Goal: Information Seeking & Learning: Compare options

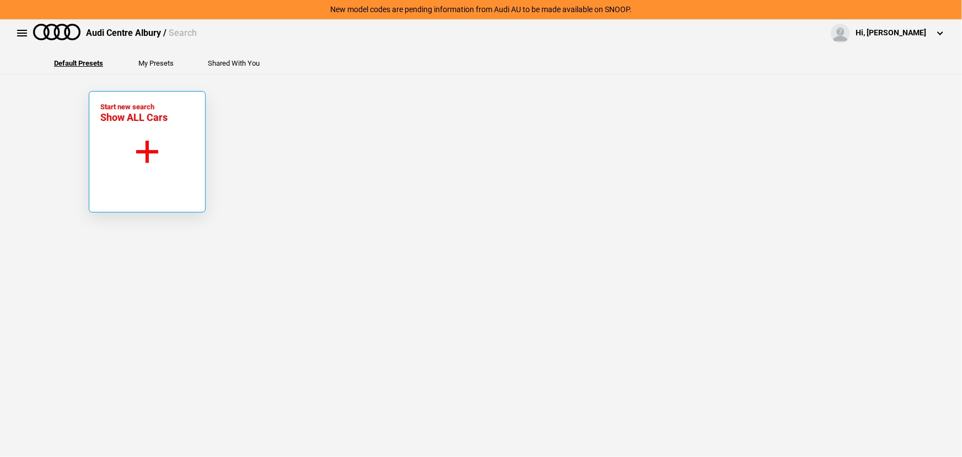
click at [117, 149] on button "Start new search Show ALL Cars" at bounding box center [147, 151] width 117 height 121
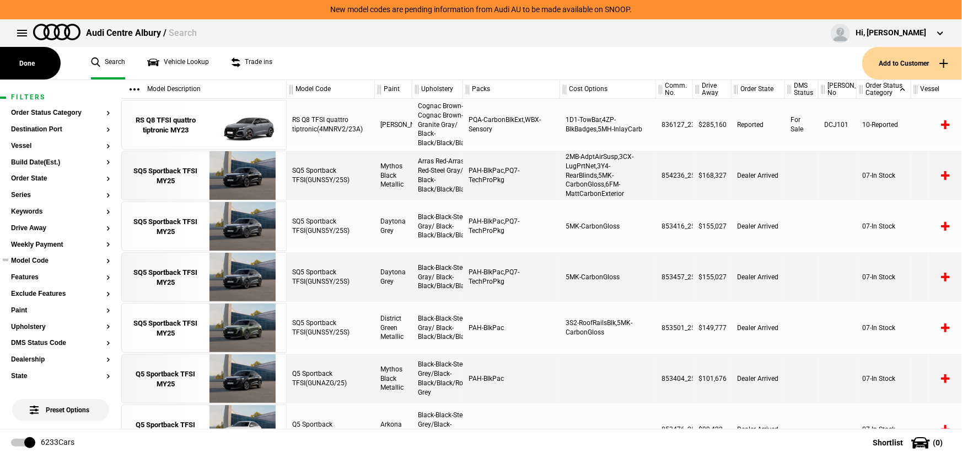
click at [35, 264] on button "Model Code" at bounding box center [60, 261] width 99 height 8
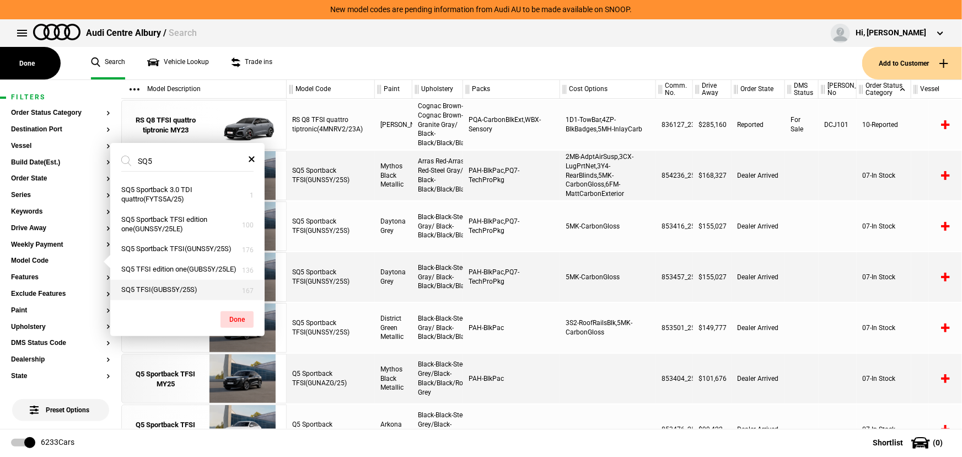
type input "SQ5"
click at [183, 287] on button "SQ5 TFSI(GUBS5Y/25S)" at bounding box center [187, 290] width 154 height 20
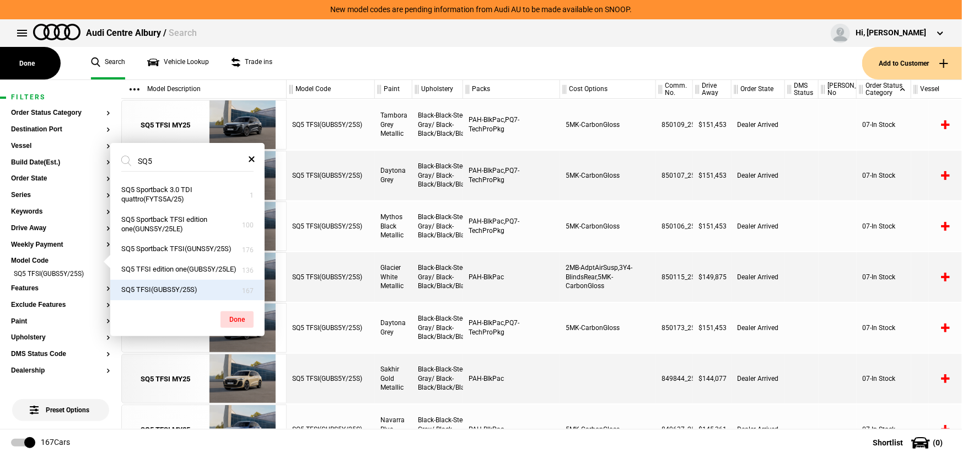
click at [324, 215] on div "SQ5 TFSI(GUBS5Y/25S)" at bounding box center [331, 226] width 88 height 50
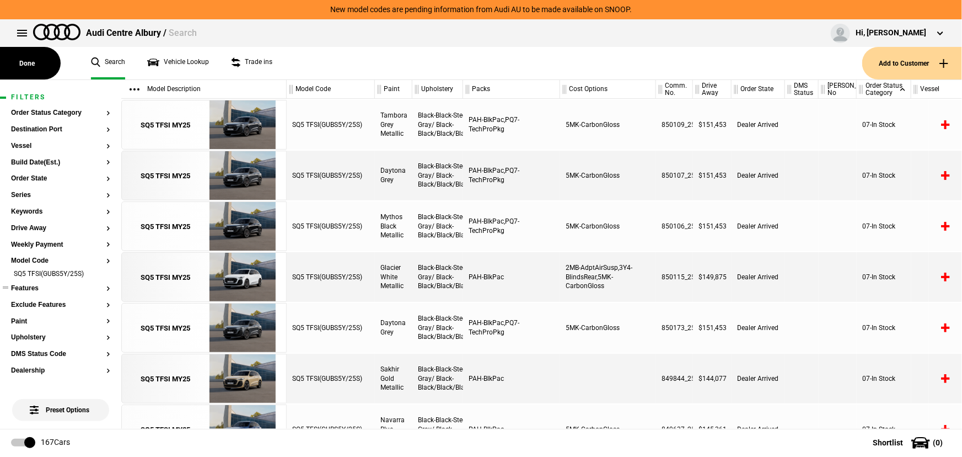
click at [39, 290] on button "Features" at bounding box center [60, 289] width 99 height 8
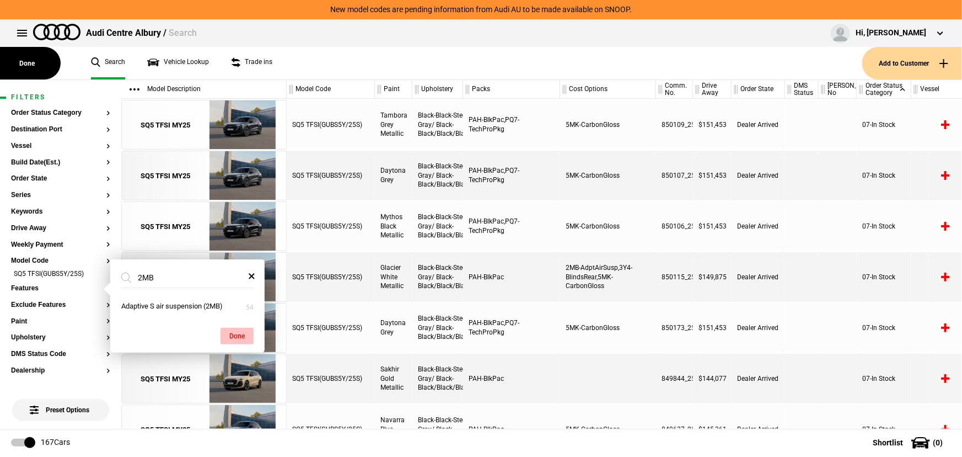
type input "2MB"
click at [251, 336] on button "Done" at bounding box center [237, 336] width 33 height 17
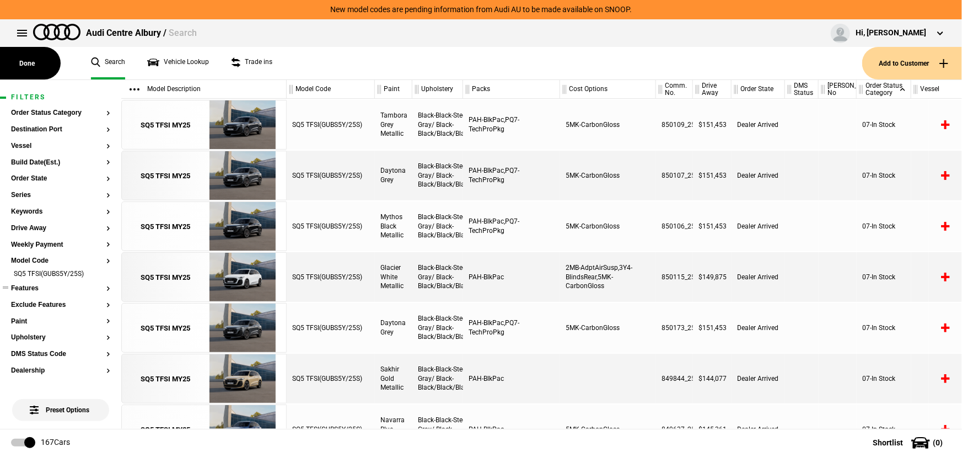
click at [30, 286] on button "Features" at bounding box center [60, 289] width 99 height 8
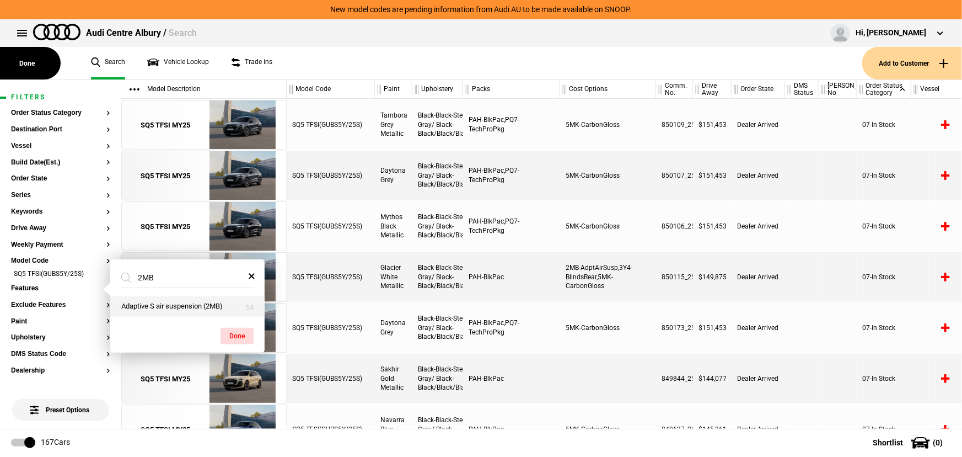
type input "2MB"
click at [151, 310] on button "Adaptive S air suspension (2MB)" at bounding box center [187, 306] width 154 height 20
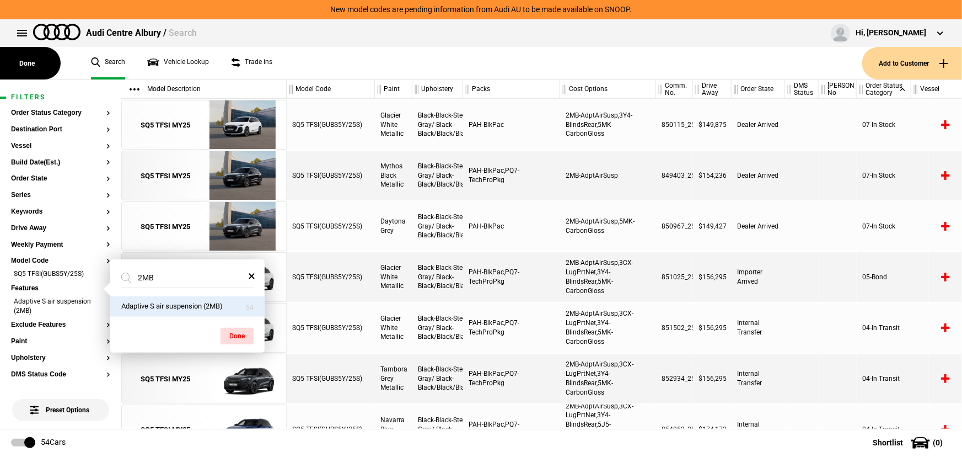
click at [496, 280] on div "PAH-BlkPac,PQ7-TechProPkg" at bounding box center [511, 277] width 97 height 50
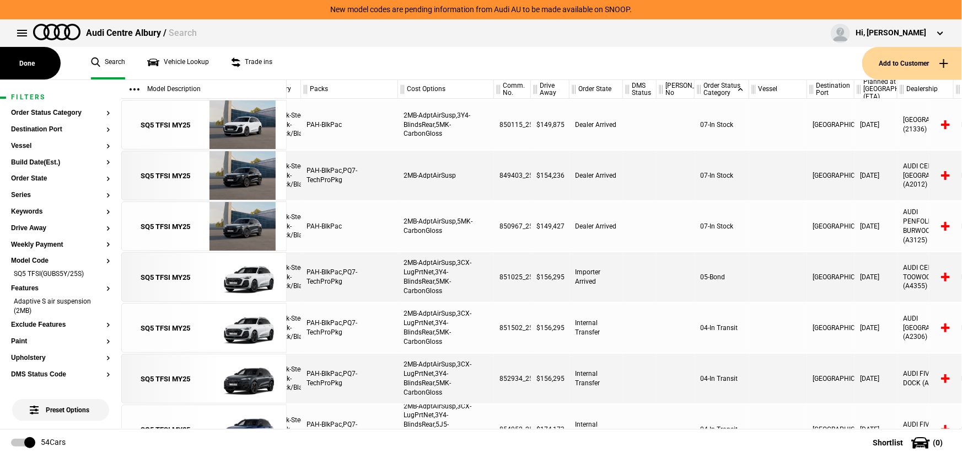
scroll to position [0, 236]
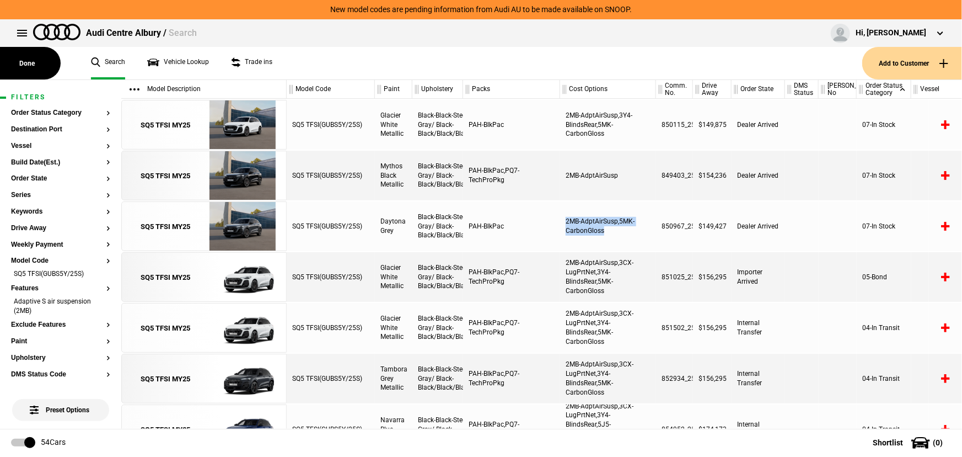
drag, startPoint x: 617, startPoint y: 232, endPoint x: 562, endPoint y: 206, distance: 60.4
click at [562, 206] on div "2MB-AdptAirSusp,5MK-CarbonGloss" at bounding box center [608, 226] width 96 height 50
drag, startPoint x: 621, startPoint y: 174, endPoint x: 563, endPoint y: 151, distance: 62.7
click at [562, 152] on div "2MB-AdptAirSusp" at bounding box center [608, 176] width 96 height 50
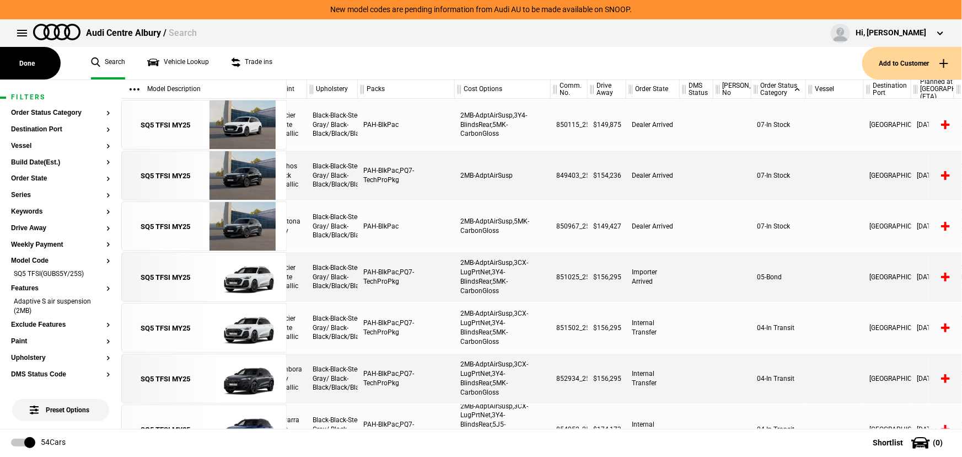
click at [533, 220] on div "2MB-AdptAirSusp,5MK-CarbonGloss" at bounding box center [503, 226] width 96 height 50
click at [170, 222] on div "SQ5 TFSI MY25" at bounding box center [166, 227] width 50 height 10
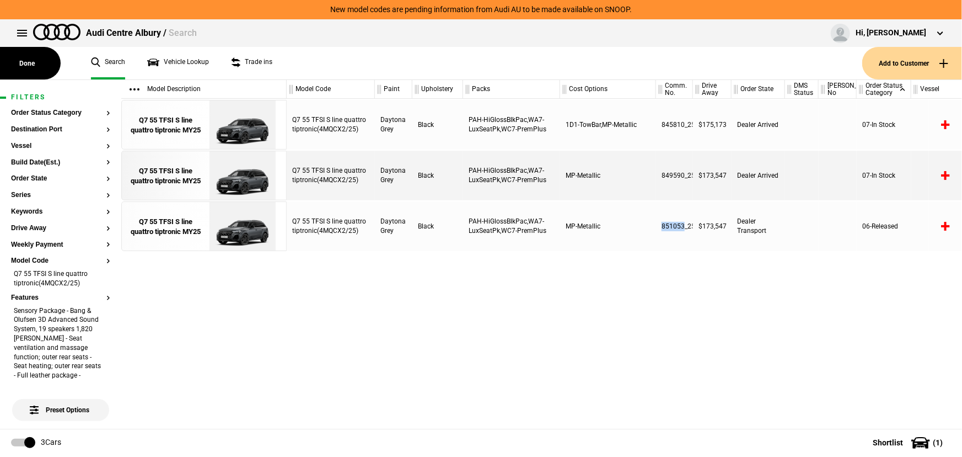
scroll to position [100, 0]
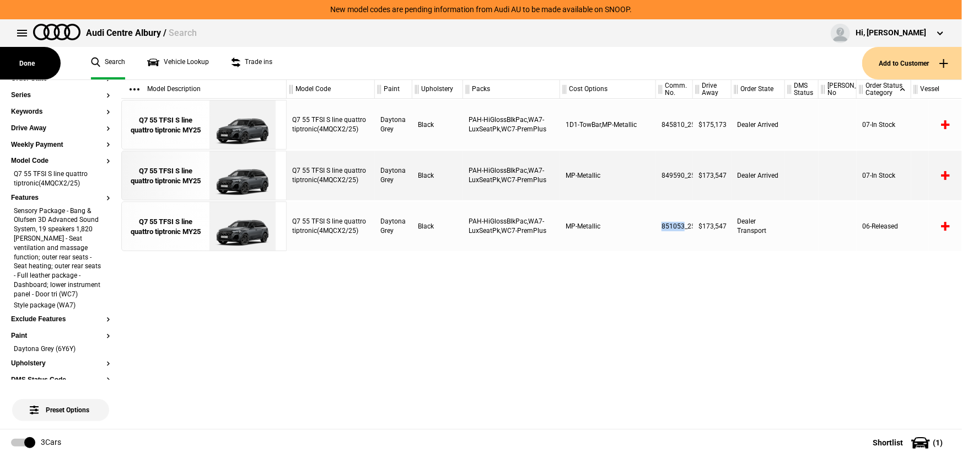
click at [98, 58] on link "Search" at bounding box center [108, 63] width 34 height 33
click at [101, 257] on li "Sensory Package - Bang & Olufsen 3D Advanced Sound System, 19 speakers 1,820 wa…" at bounding box center [60, 253] width 99 height 94
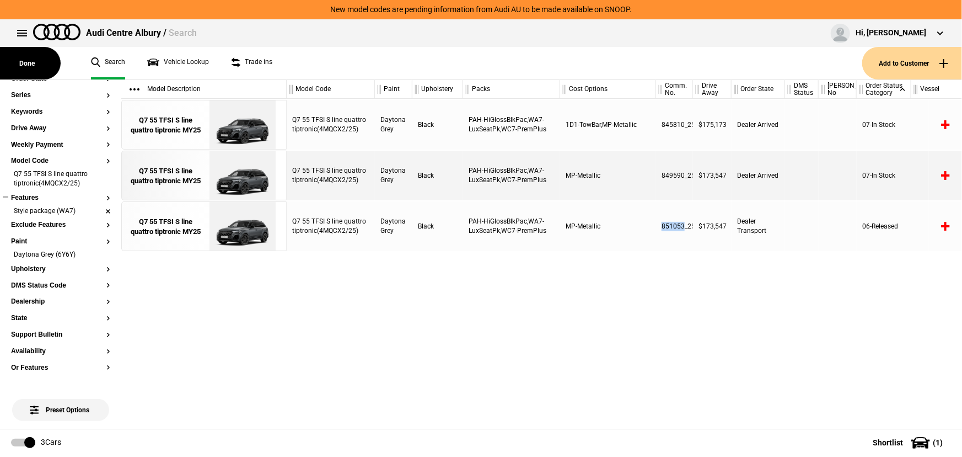
click at [97, 213] on li "Style package (WA7)" at bounding box center [60, 211] width 99 height 11
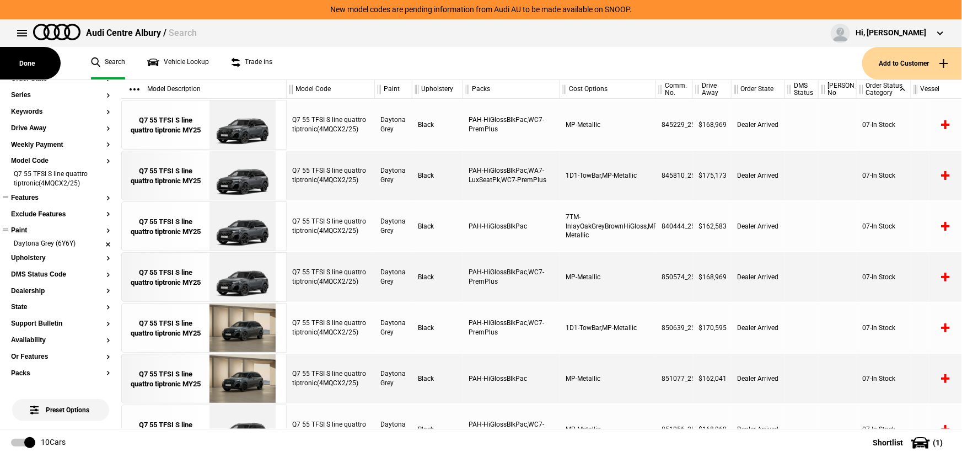
click at [99, 242] on li "Daytona Grey (6Y6Y)" at bounding box center [60, 244] width 99 height 11
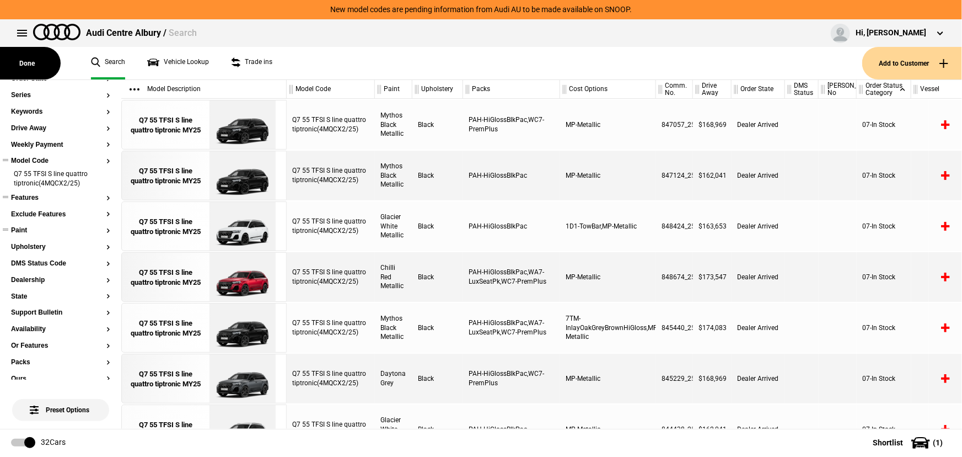
click at [38, 162] on button "Model Code" at bounding box center [60, 161] width 99 height 8
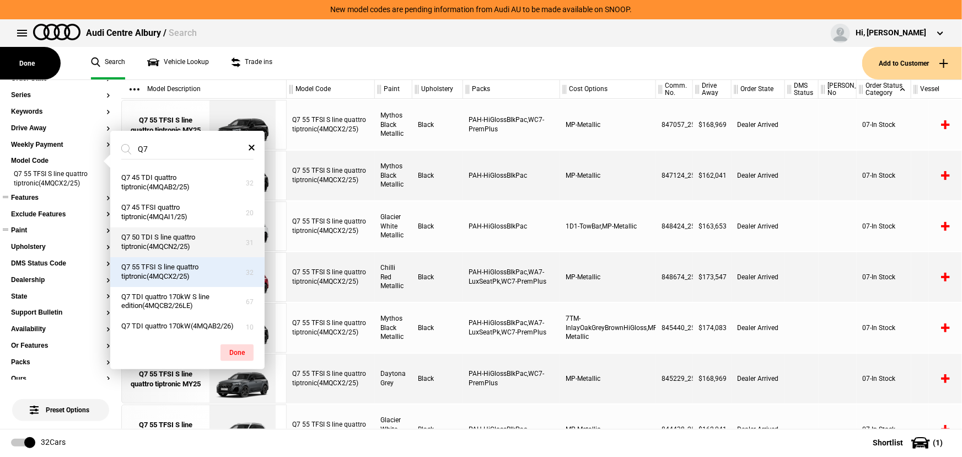
type input "Q7"
click at [179, 243] on button "Q7 50 TDI S line quattro tiptronic(4MQCN2/25)" at bounding box center [187, 242] width 154 height 30
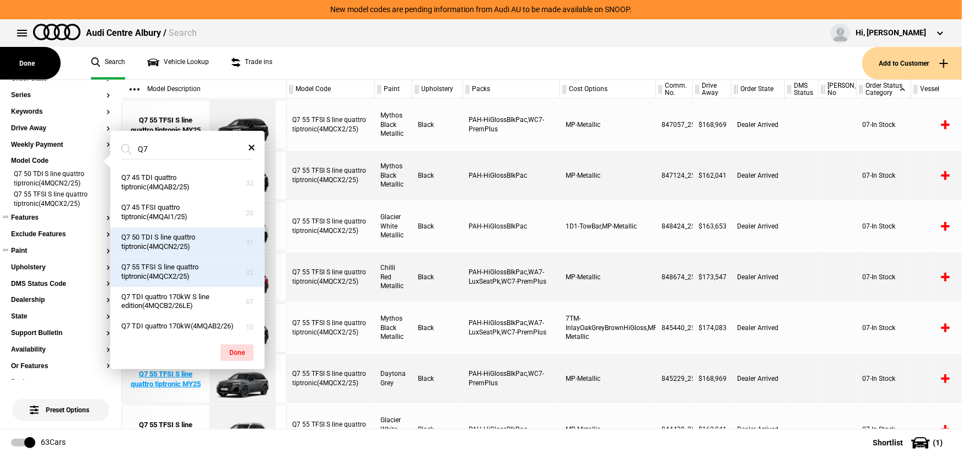
click at [241, 357] on button "Done" at bounding box center [237, 352] width 33 height 17
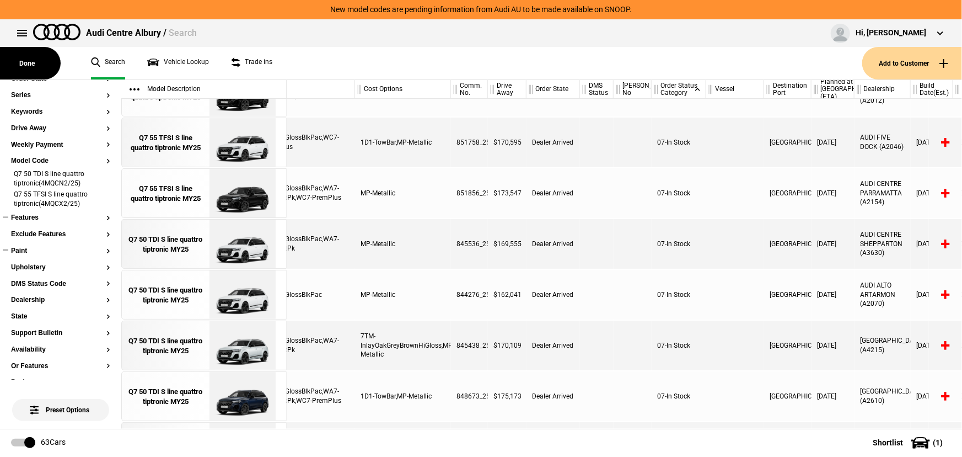
click at [751, 242] on div at bounding box center [735, 244] width 58 height 50
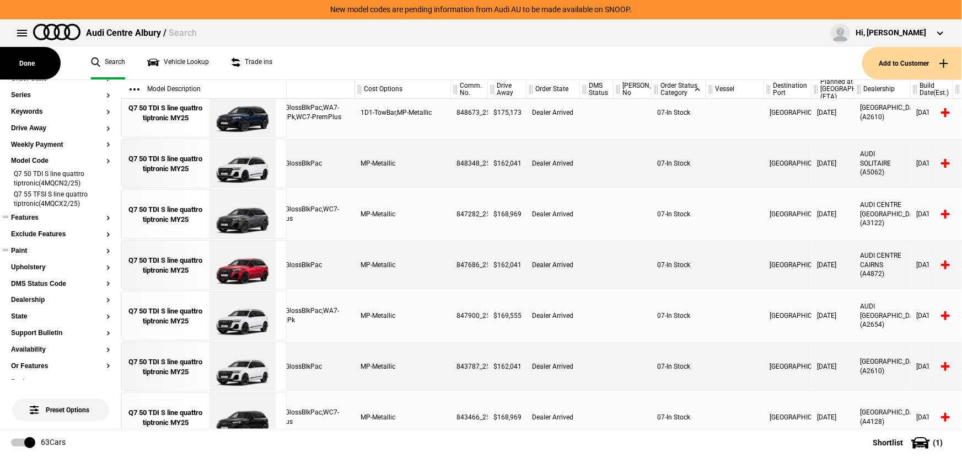
scroll to position [1754, 0]
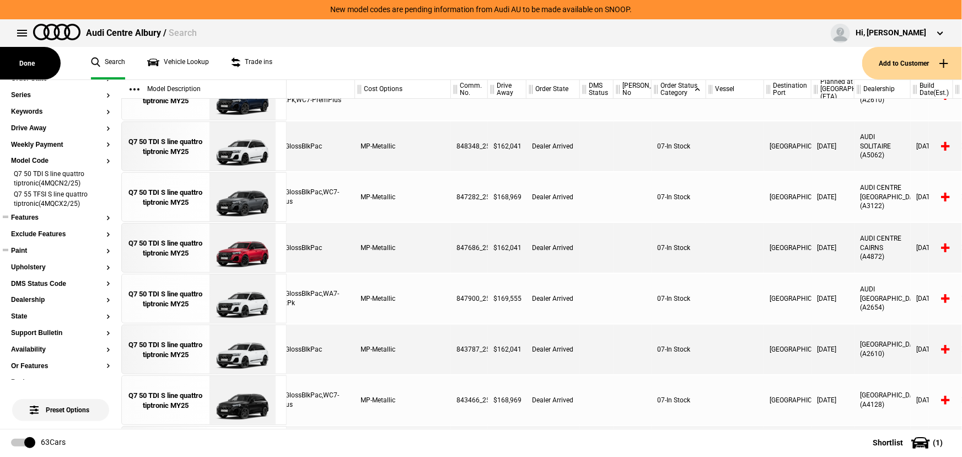
click at [647, 291] on div at bounding box center [633, 299] width 38 height 50
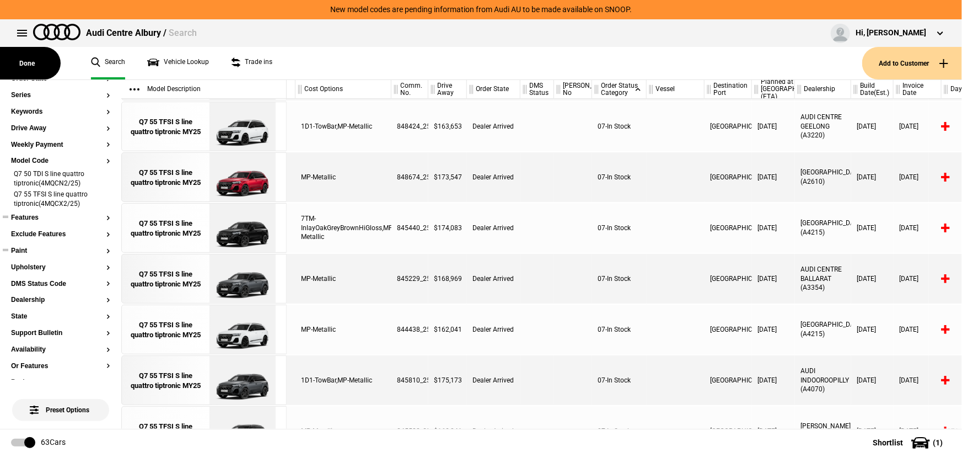
scroll to position [22, 265]
